Goal: Information Seeking & Learning: Find contact information

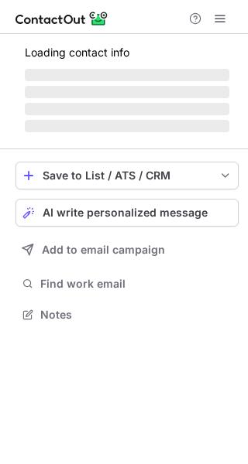
scroll to position [299, 248]
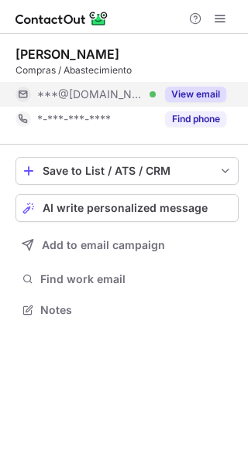
click at [193, 101] on button "View email" at bounding box center [195, 94] width 61 height 15
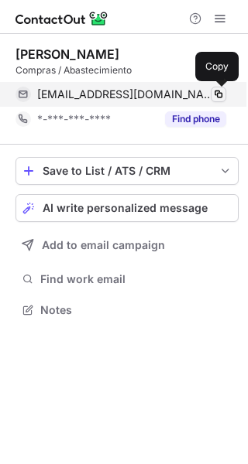
click at [216, 96] on span at bounding box center [218, 94] width 12 height 12
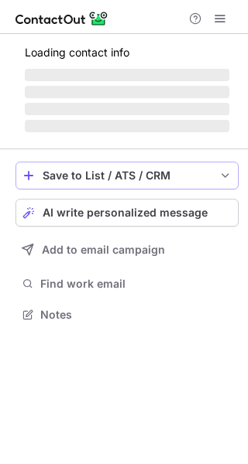
scroll to position [313, 248]
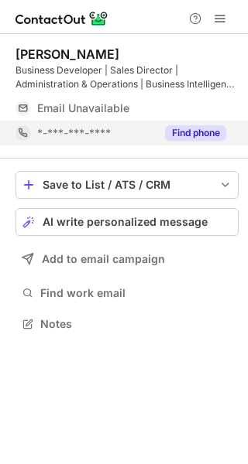
click at [193, 128] on button "Find phone" at bounding box center [195, 132] width 61 height 15
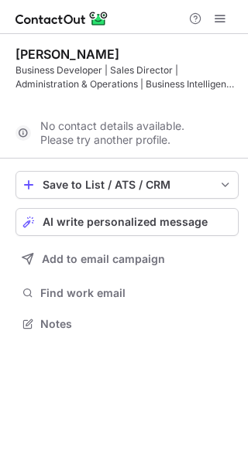
scroll to position [289, 248]
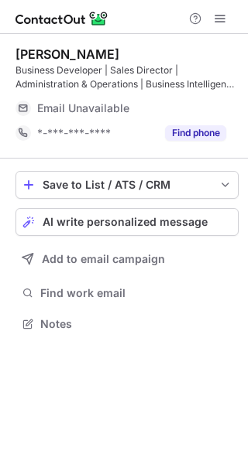
scroll to position [313, 248]
